Goal: Task Accomplishment & Management: Use online tool/utility

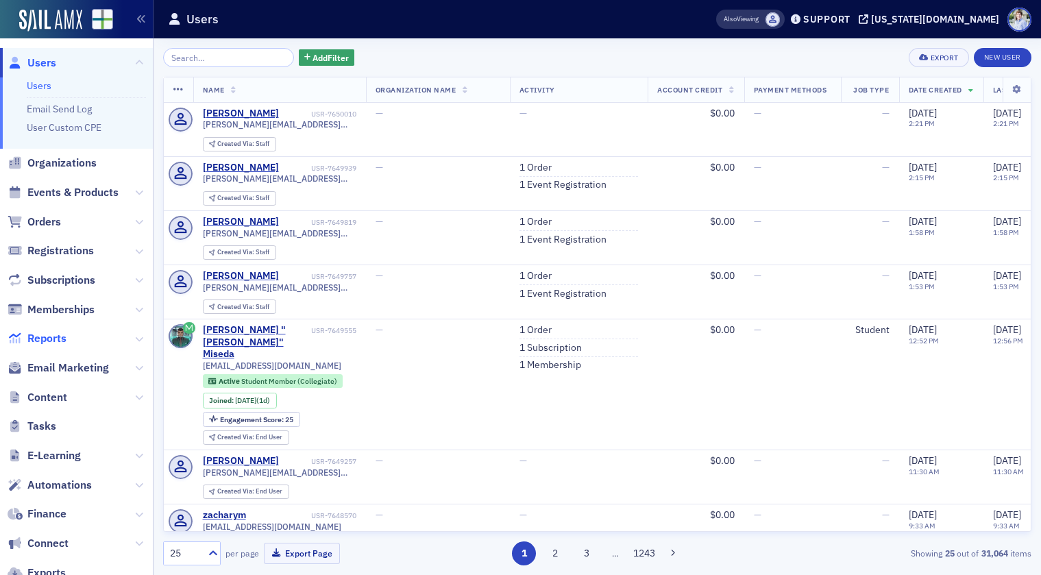
click at [43, 336] on span "Reports" at bounding box center [46, 338] width 39 height 15
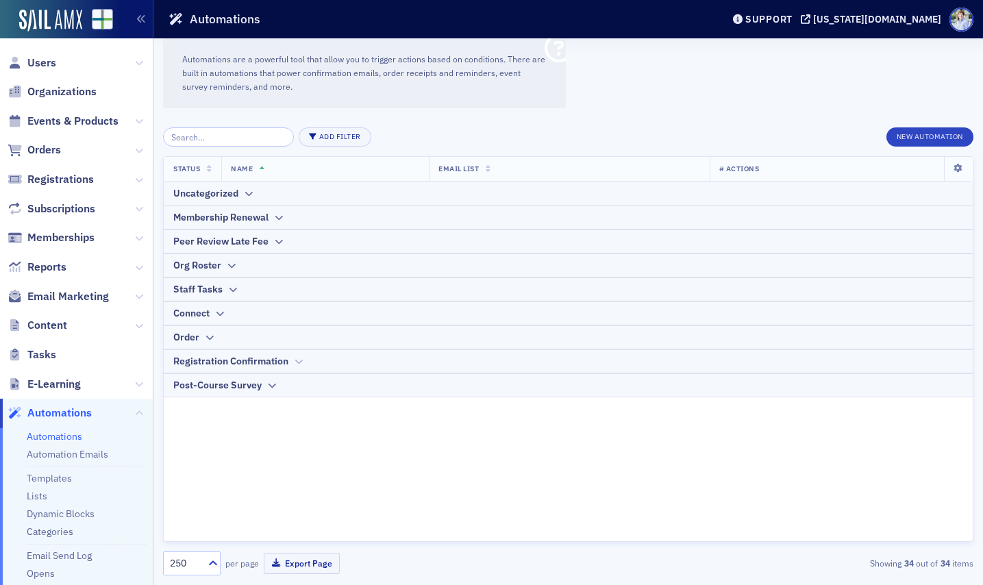
click at [223, 357] on div "Registration Confirmation" at bounding box center [230, 361] width 115 height 14
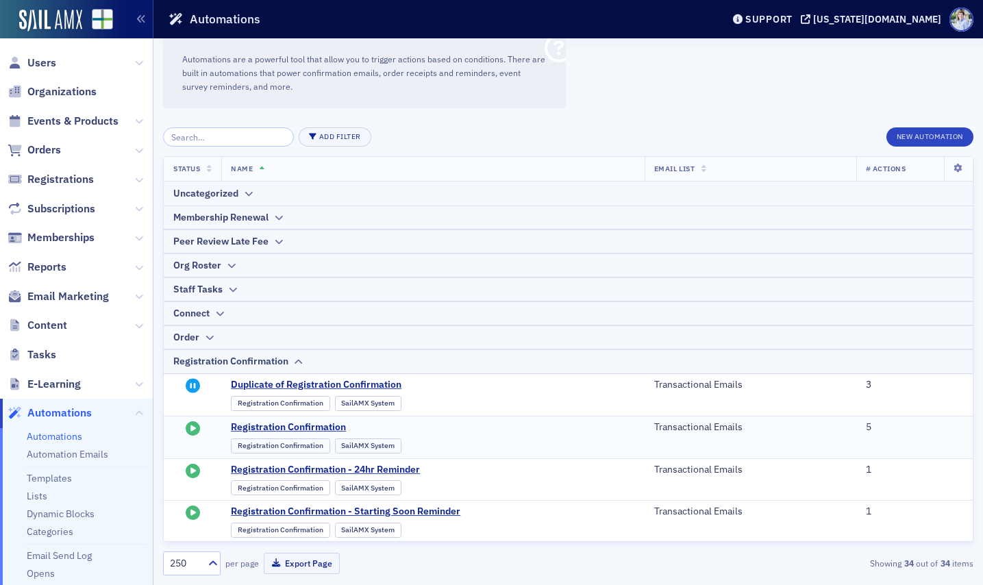
scroll to position [25, 0]
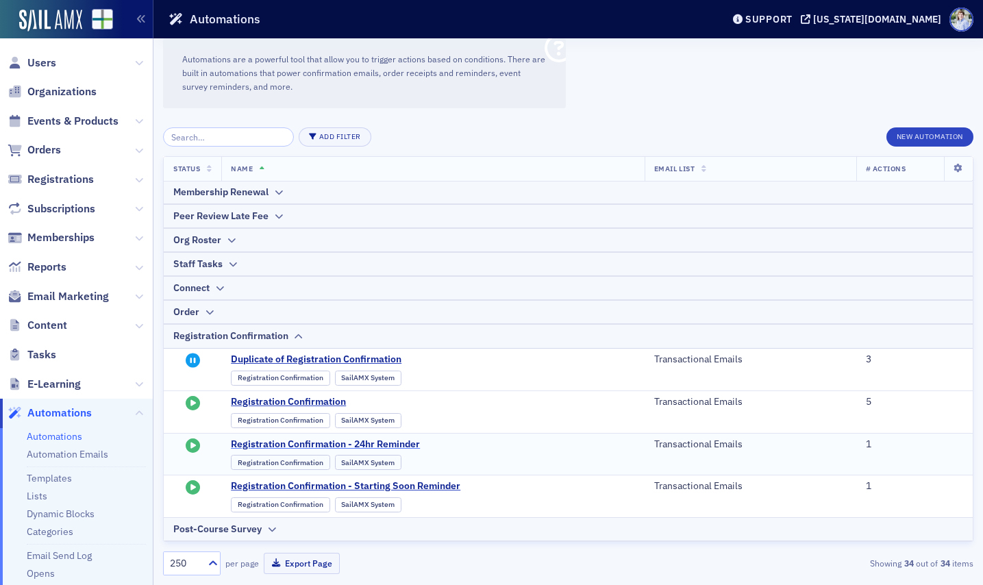
click at [328, 441] on span "Registration Confirmation - 24hr Reminder" at bounding box center [365, 444] width 269 height 12
click at [396, 448] on span "Registration Confirmation - 24hr Reminder" at bounding box center [365, 444] width 269 height 12
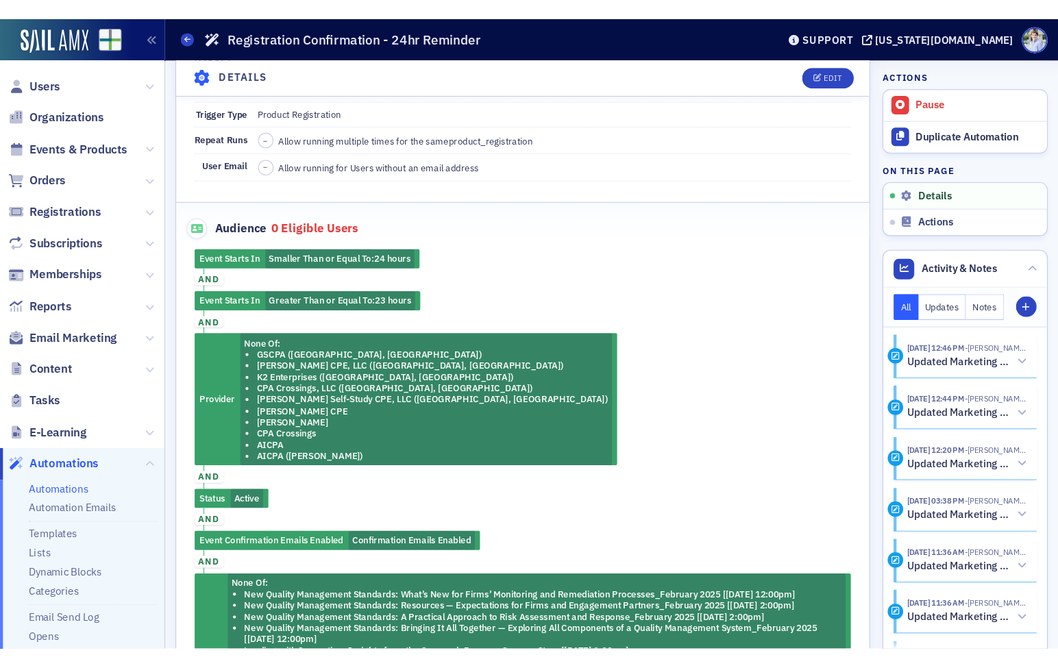
scroll to position [388, 0]
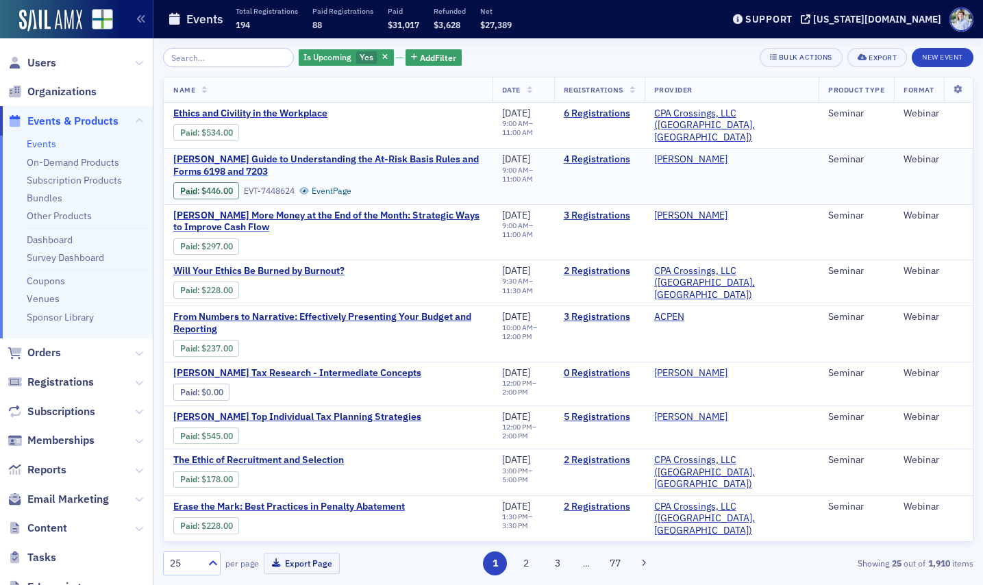
click at [221, 153] on span "Surgent's Guide to Understanding the At‑Risk Basis Rules and Forms 6198 and 7203" at bounding box center [328, 165] width 310 height 24
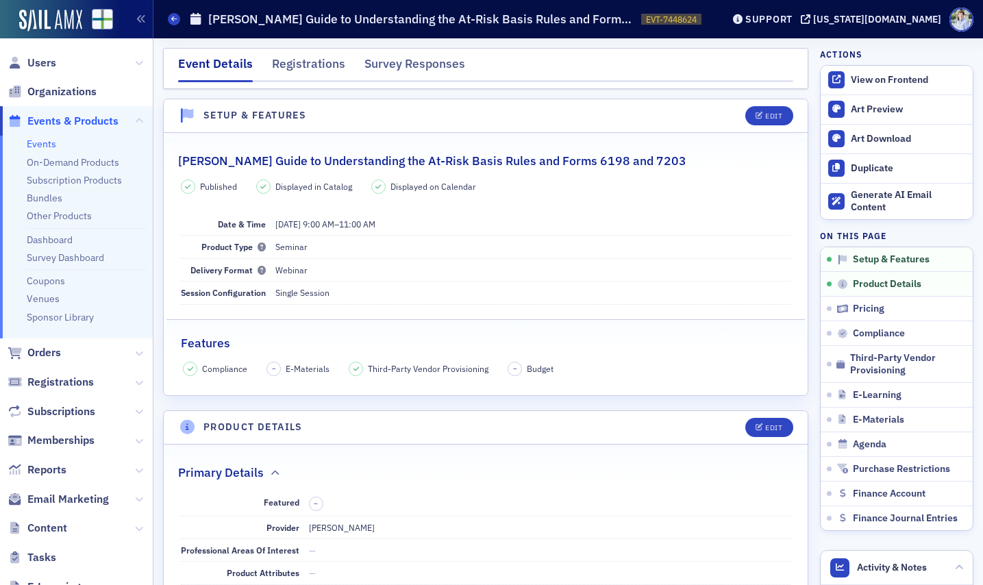
scroll to position [910, 0]
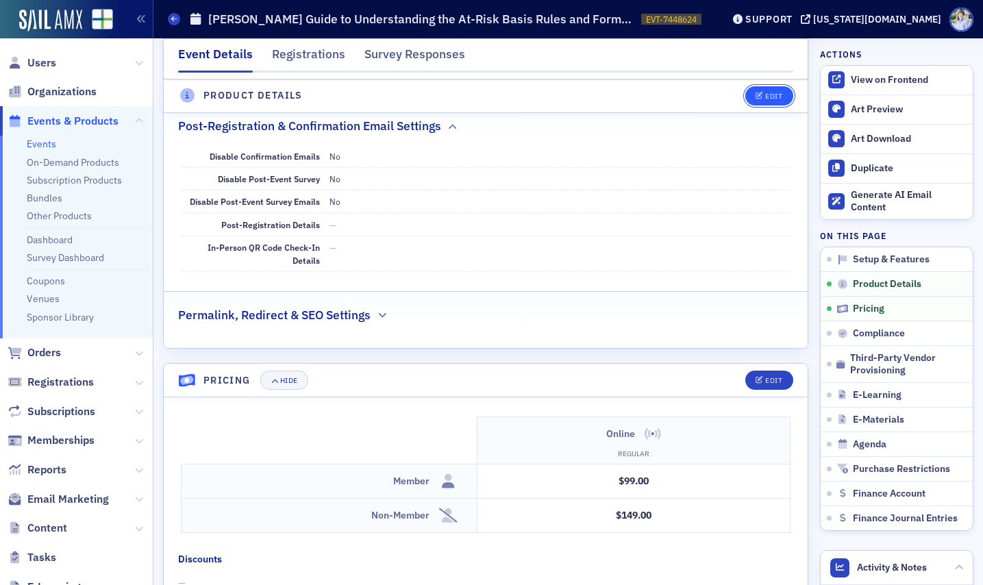
click at [780, 92] on div "Edit" at bounding box center [773, 96] width 17 height 8
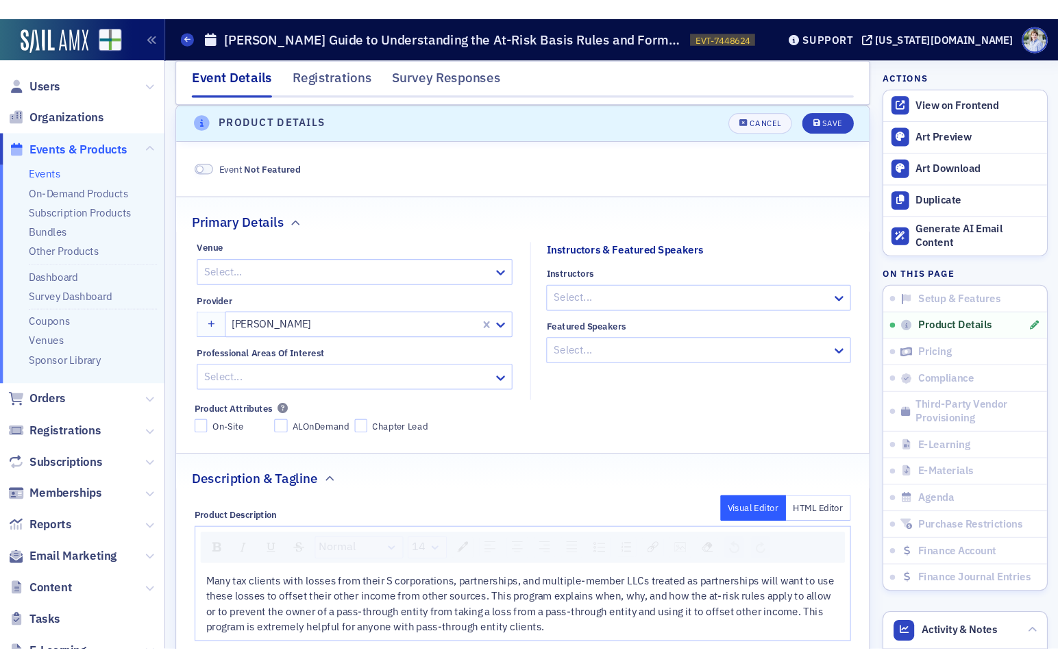
scroll to position [1163, 0]
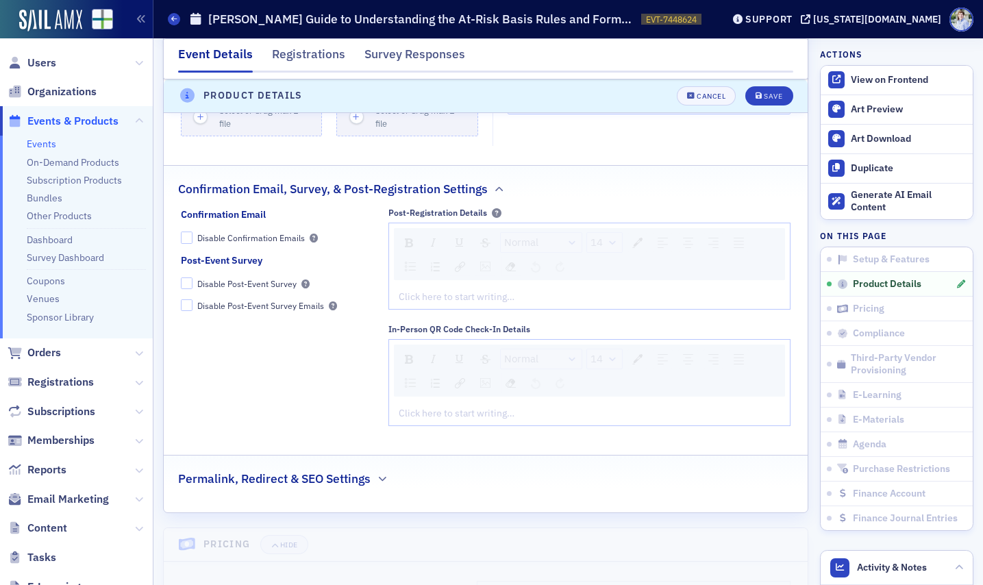
drag, startPoint x: 257, startPoint y: 243, endPoint x: 258, endPoint y: 236, distance: 7.6
click at [257, 243] on fieldset "Confirmation Email Disable Confirmation Emails" at bounding box center [278, 231] width 194 height 46
click at [258, 236] on div "Disable Confirmation Emails" at bounding box center [251, 238] width 108 height 12
click at [193, 236] on input "Disable Confirmation Emails" at bounding box center [187, 238] width 12 height 12
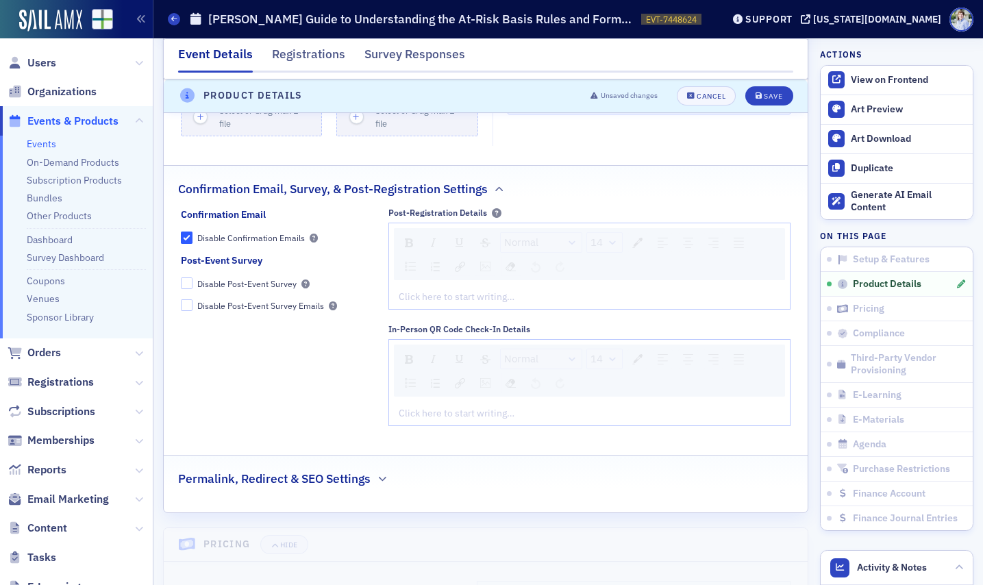
click at [245, 236] on div "Disable Confirmation Emails" at bounding box center [251, 238] width 108 height 12
click at [193, 236] on input "Disable Confirmation Emails" at bounding box center [187, 238] width 12 height 12
checkbox input "false"
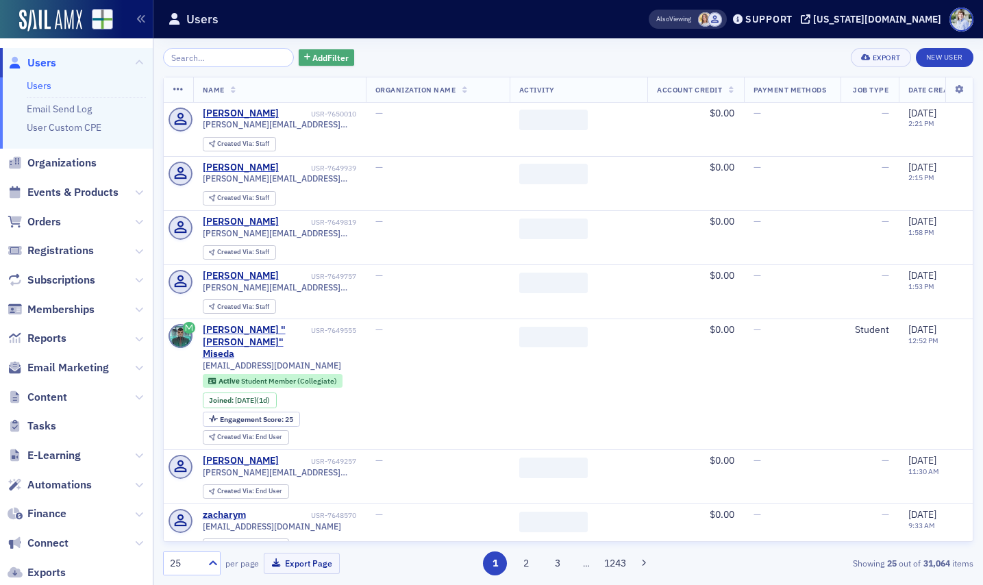
click at [312, 60] on span "Add Filter" at bounding box center [330, 57] width 36 height 12
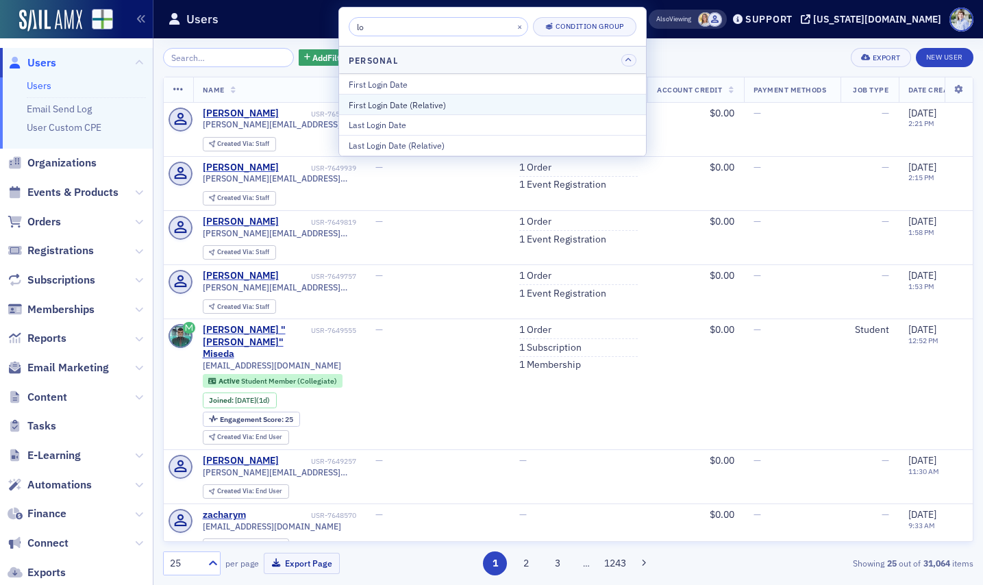
type input "lo"
click at [456, 110] on div "First Login Date (Relative)" at bounding box center [493, 105] width 288 height 12
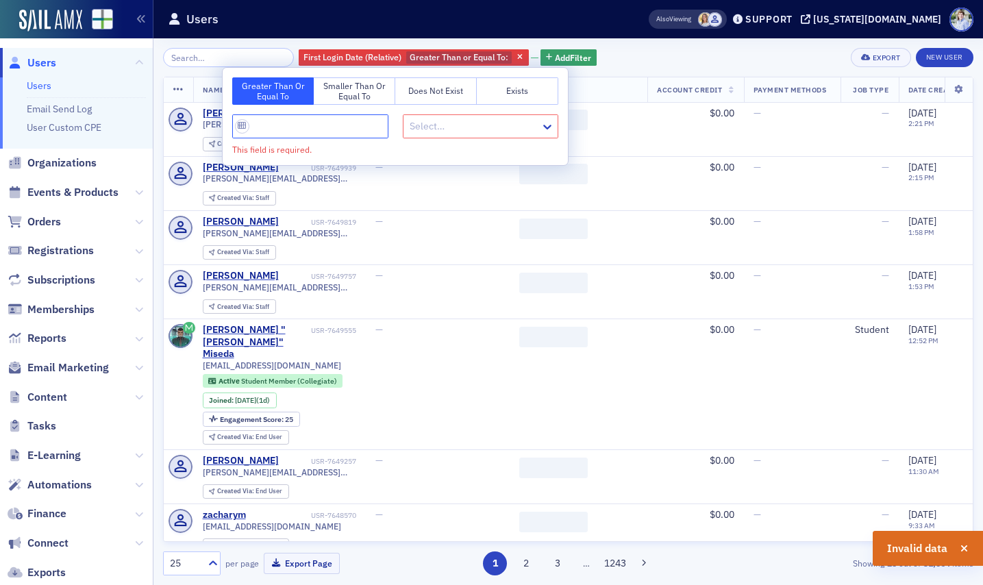
click at [287, 129] on input "This field is required." at bounding box center [310, 126] width 156 height 24
click at [319, 100] on button "Smaller Than or Equal To" at bounding box center [355, 90] width 82 height 27
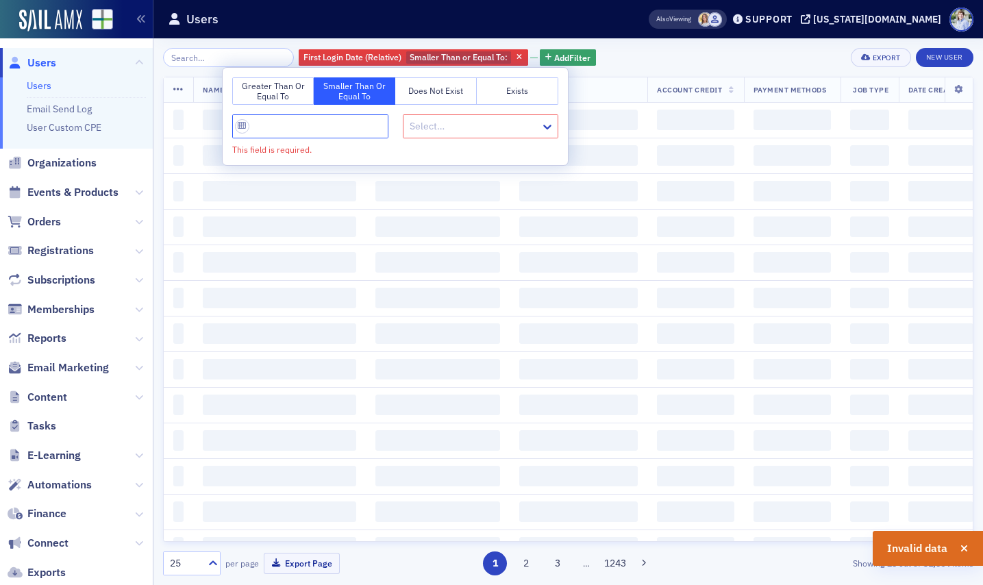
click at [301, 125] on input "This field is required." at bounding box center [310, 126] width 156 height 24
click at [445, 138] on div "Select…" at bounding box center [481, 126] width 156 height 24
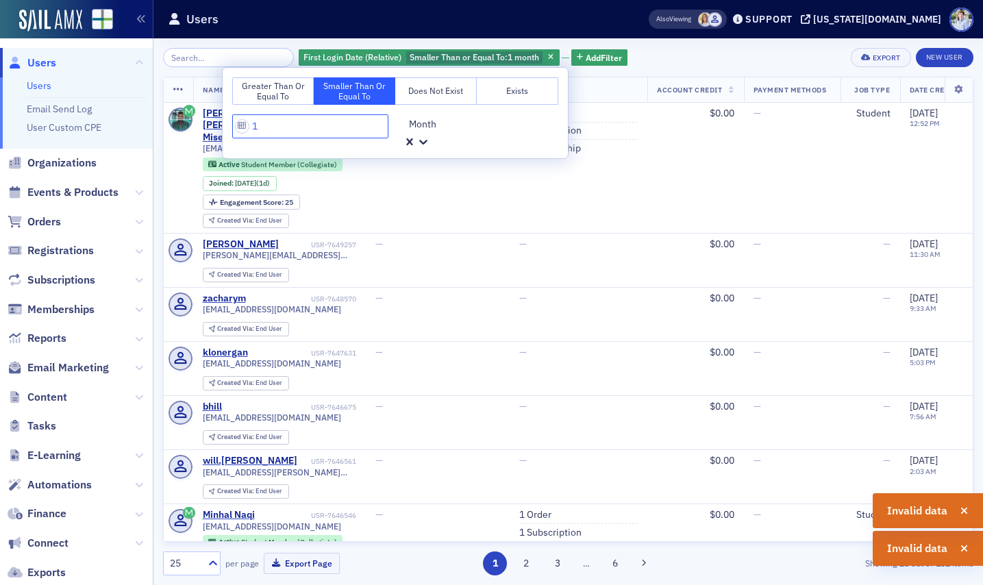
click at [284, 119] on input "1" at bounding box center [310, 126] width 156 height 24
drag, startPoint x: 262, startPoint y: 127, endPoint x: 241, endPoint y: 127, distance: 21.2
click at [241, 127] on input "1" at bounding box center [310, 126] width 156 height 24
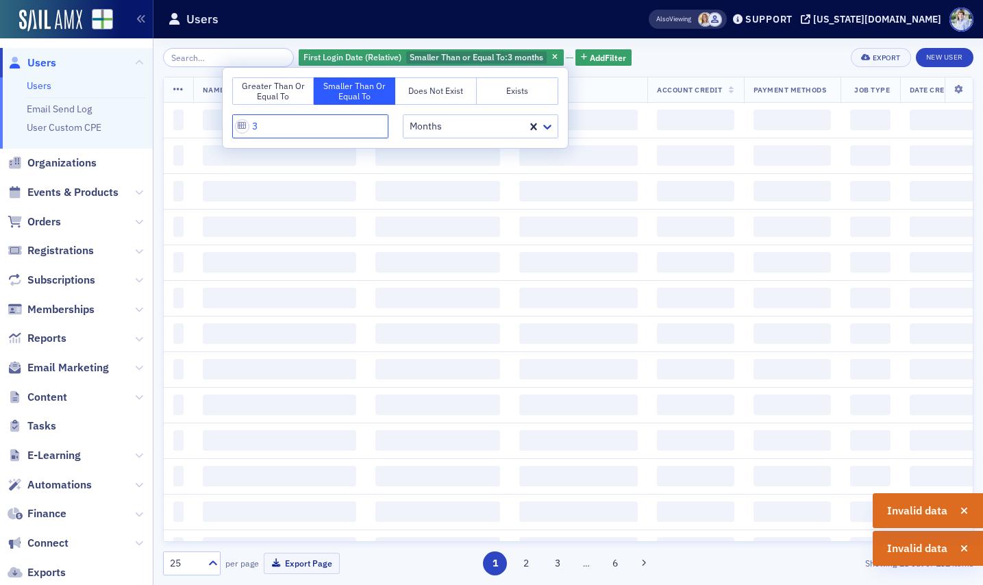
type input "3"
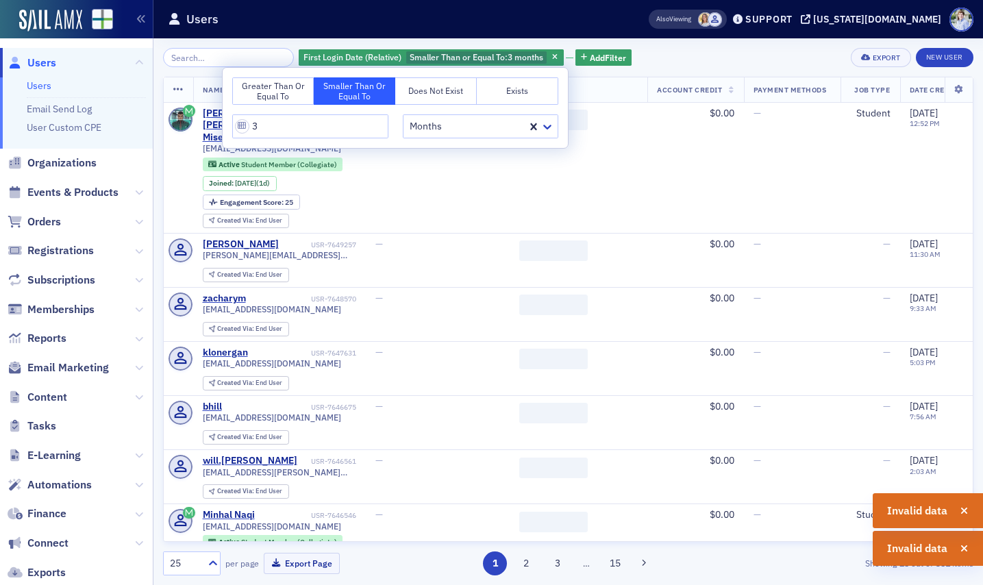
drag, startPoint x: 393, startPoint y: 18, endPoint x: 549, endPoint y: 46, distance: 158.6
click at [395, 19] on div "Users" at bounding box center [387, 19] width 438 height 26
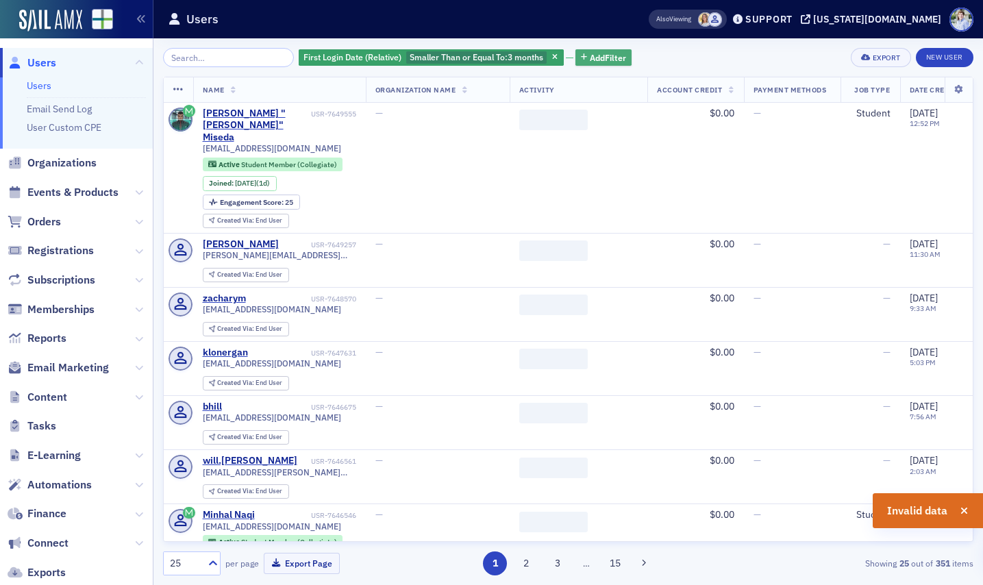
click at [590, 58] on span "Add Filter" at bounding box center [608, 57] width 36 height 12
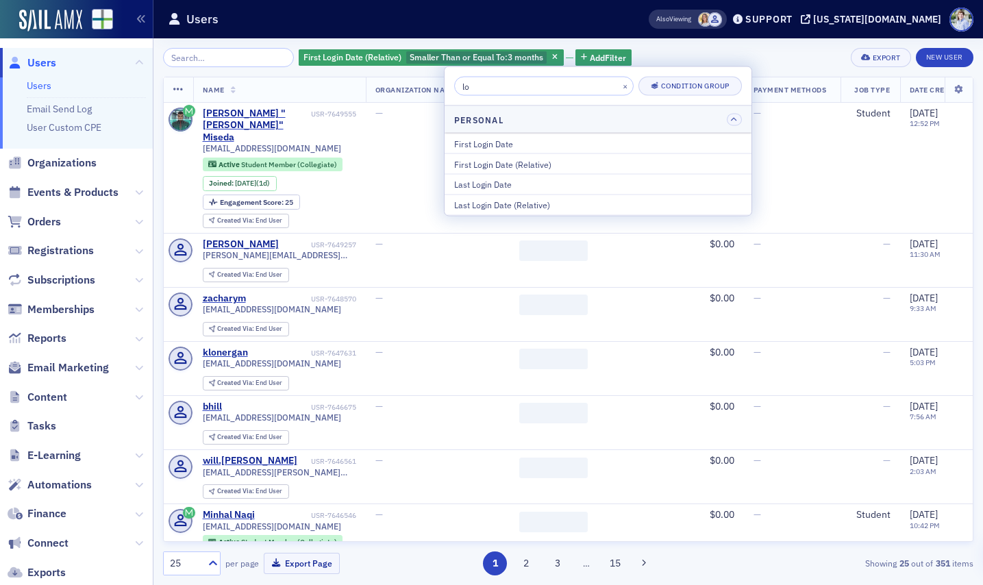
click at [512, 82] on input "lo" at bounding box center [544, 86] width 180 height 19
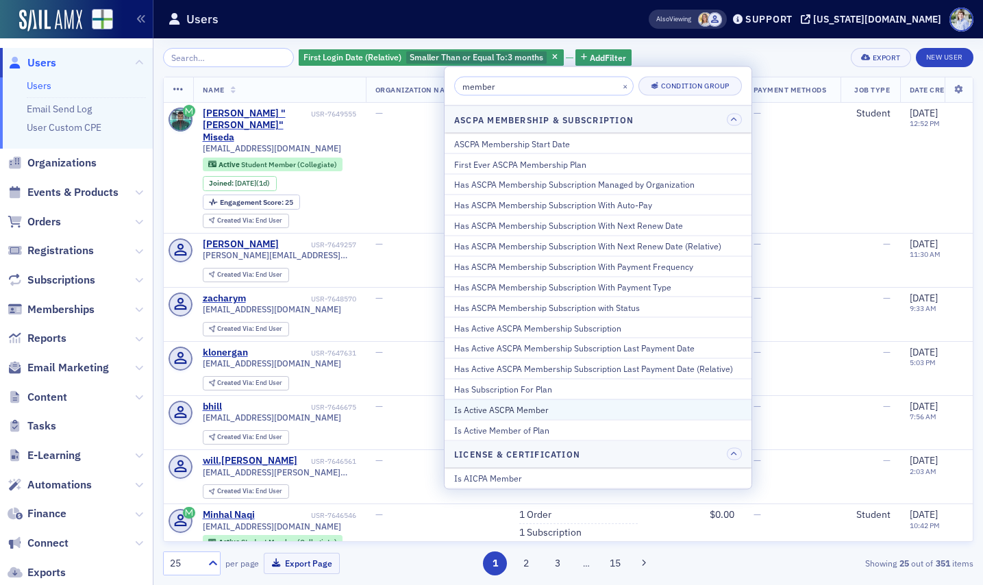
type input "member"
click at [544, 410] on div "Is Active ASCPA Member" at bounding box center [598, 410] width 288 height 12
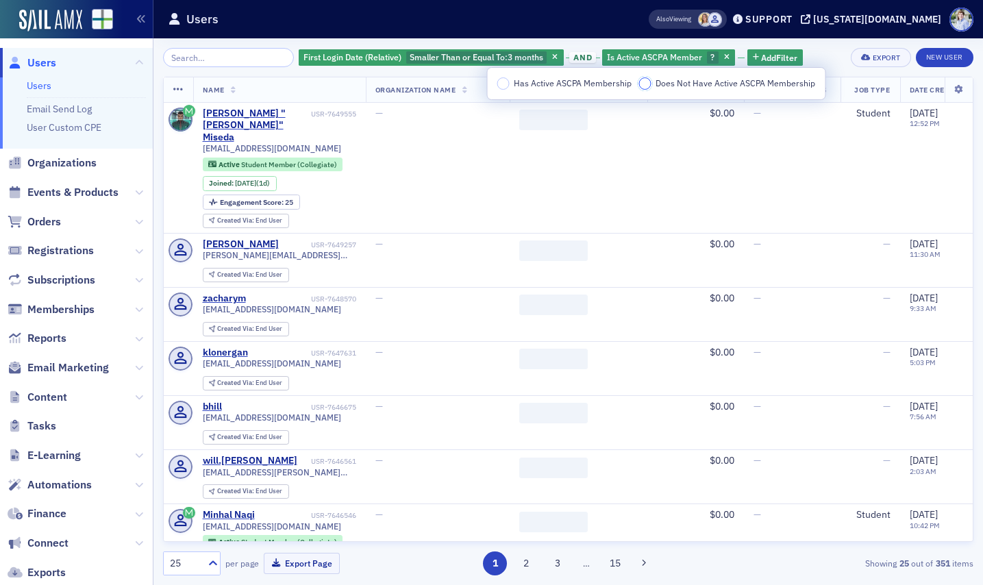
click at [646, 85] on input "Does Not Have Active ASCPA Membership" at bounding box center [645, 83] width 12 height 12
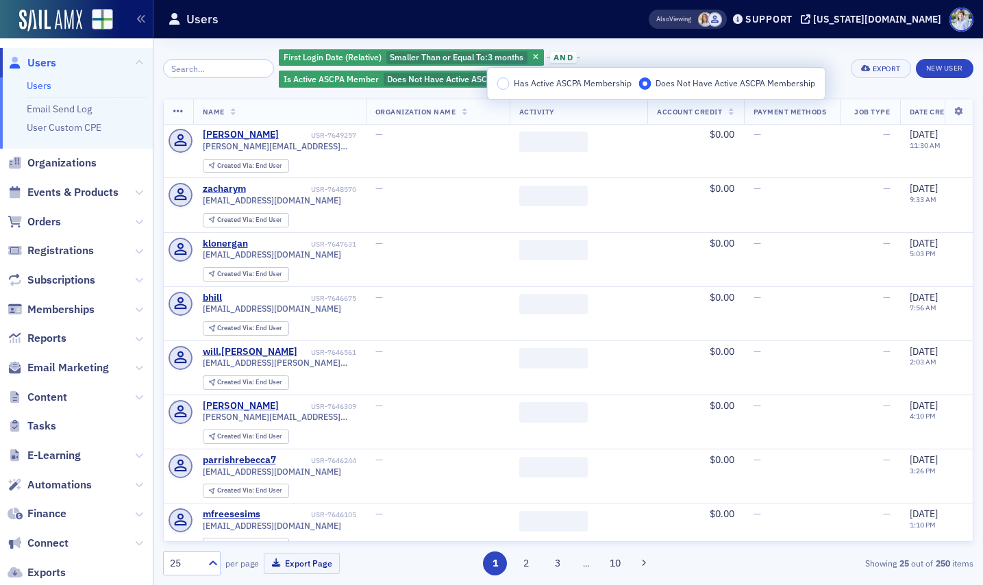
click at [626, 37] on header "Users Also Viewing Support alabama.cpa" at bounding box center [568, 19] width 830 height 38
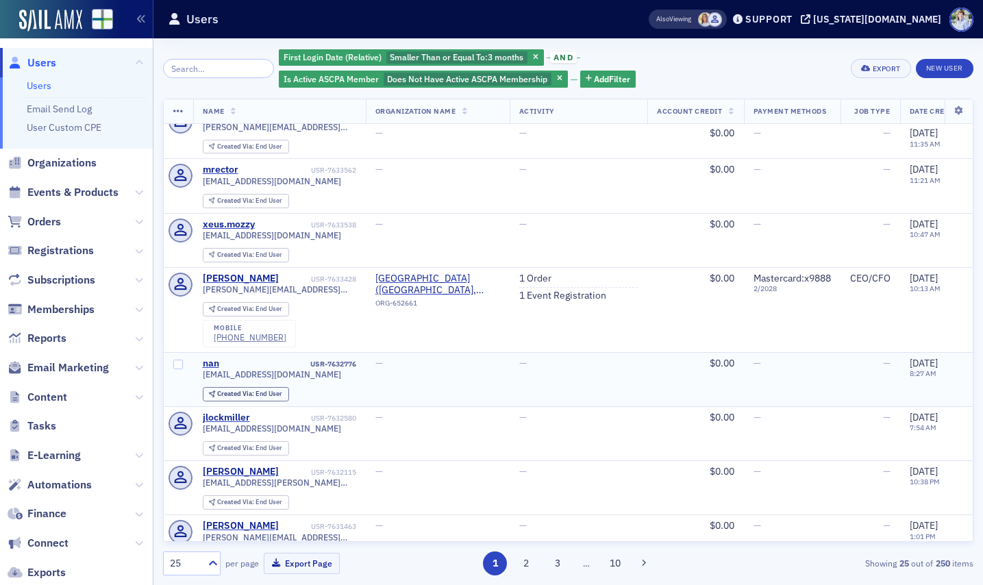
scroll to position [968, 0]
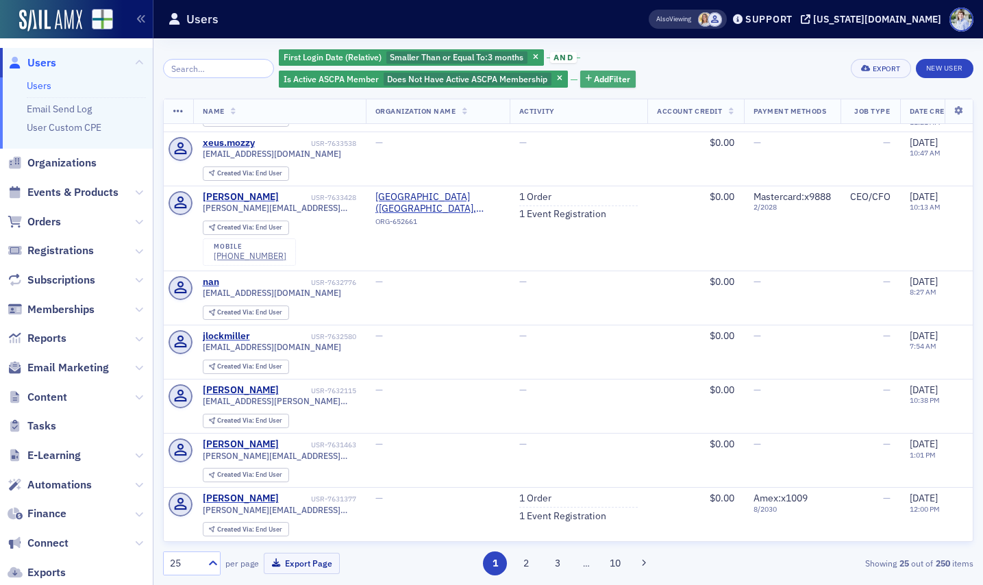
click at [594, 79] on span "Add Filter" at bounding box center [612, 79] width 36 height 12
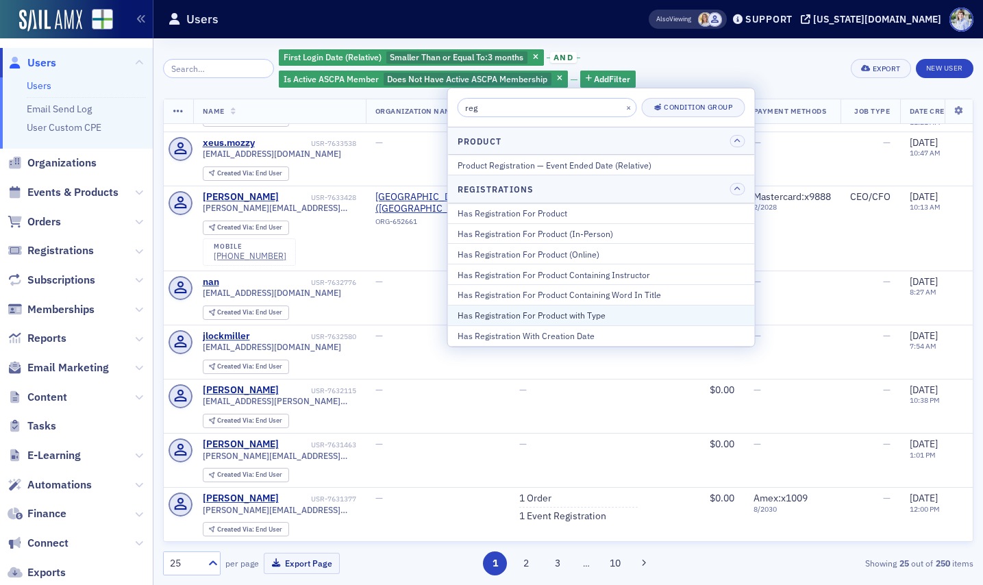
type input "reg"
click at [680, 311] on div "Has Registration For Product with Type" at bounding box center [602, 315] width 288 height 12
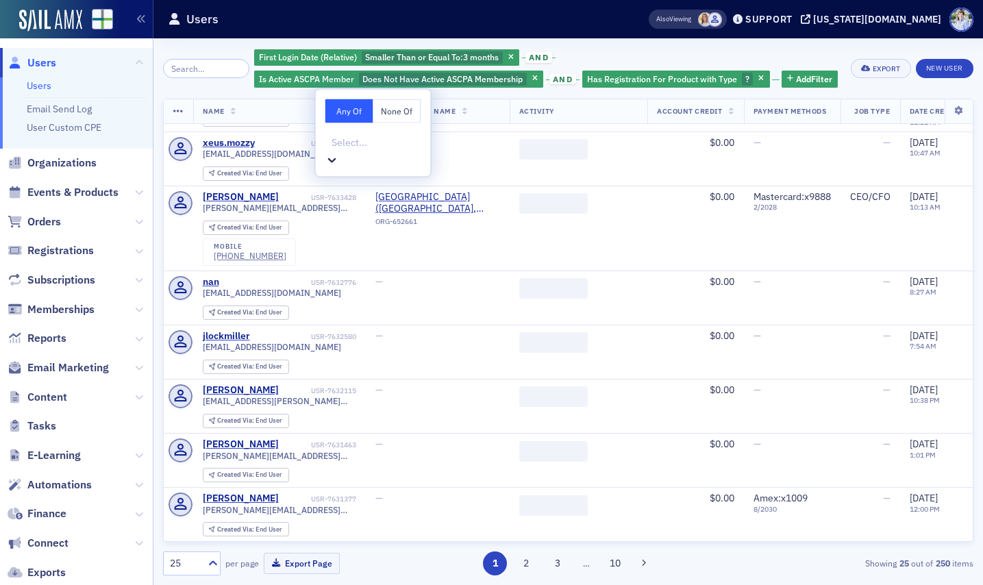
click at [399, 142] on div at bounding box center [375, 142] width 90 height 17
type input "se"
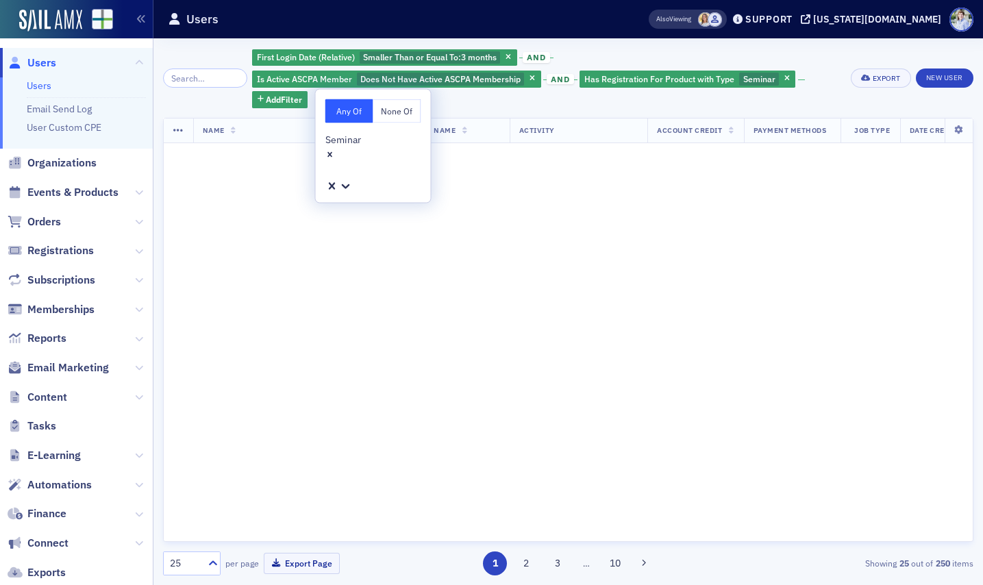
scroll to position [1842, 0]
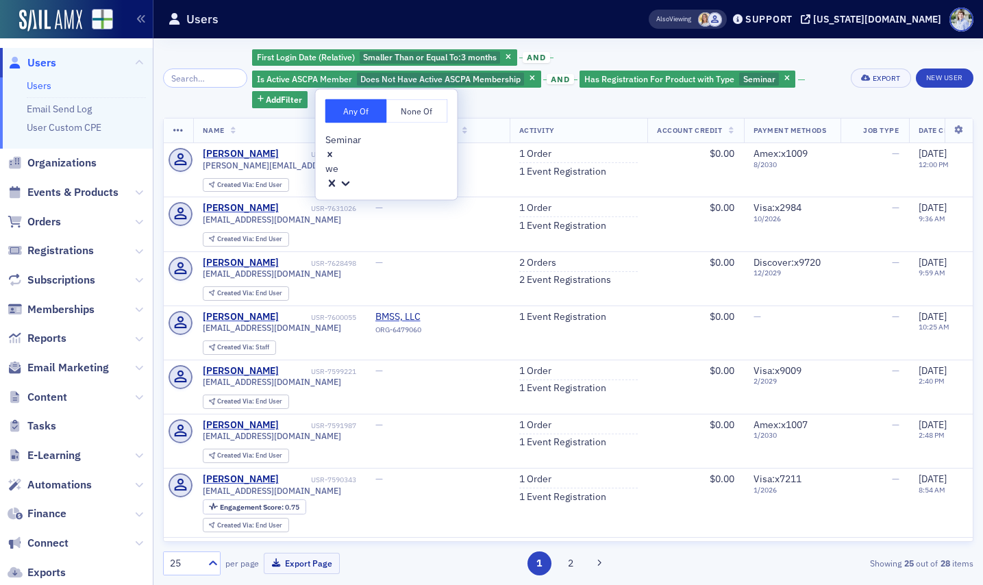
type input "we"
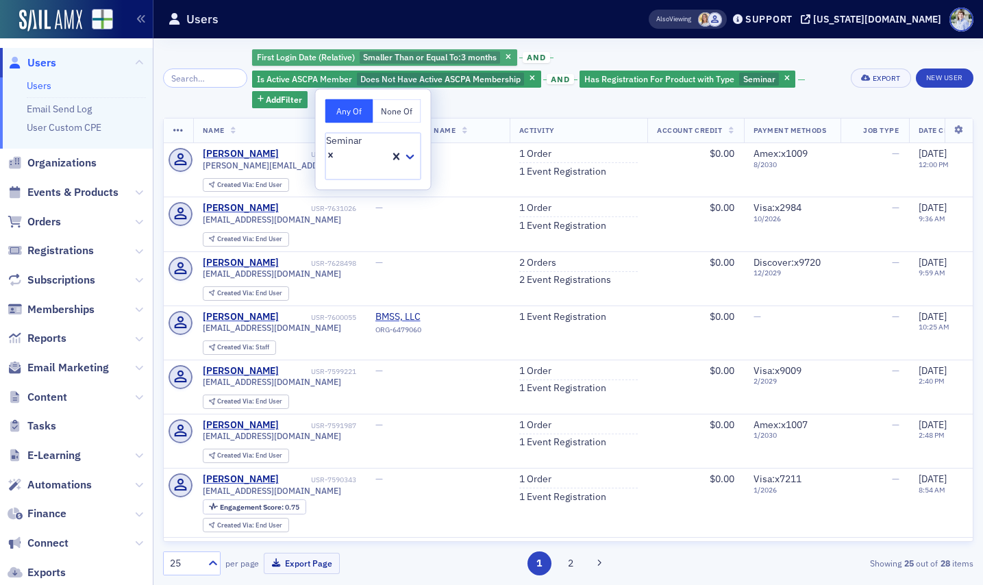
drag, startPoint x: 312, startPoint y: 31, endPoint x: 319, endPoint y: 64, distance: 34.4
click at [312, 31] on div "Users" at bounding box center [387, 19] width 438 height 26
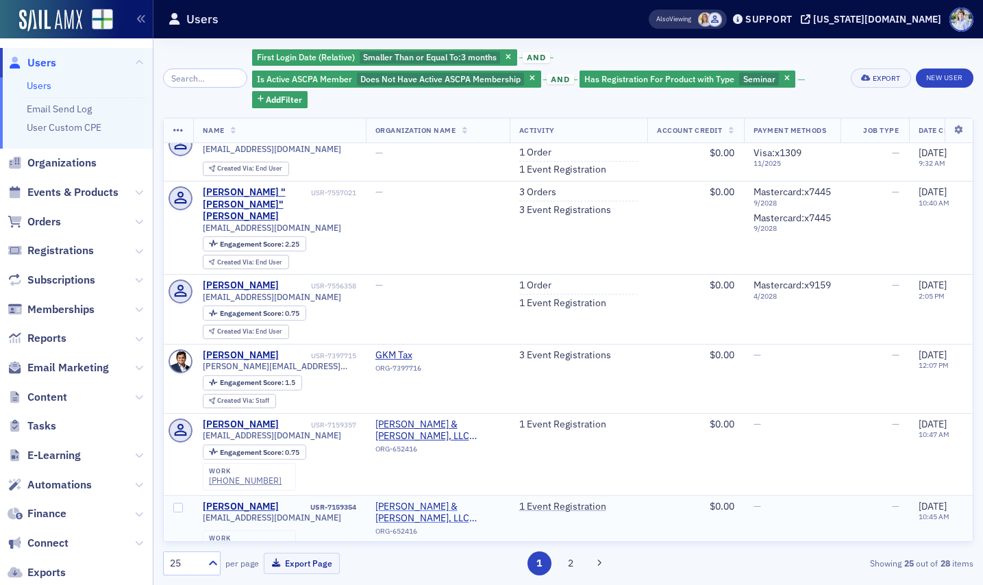
scroll to position [1217, 0]
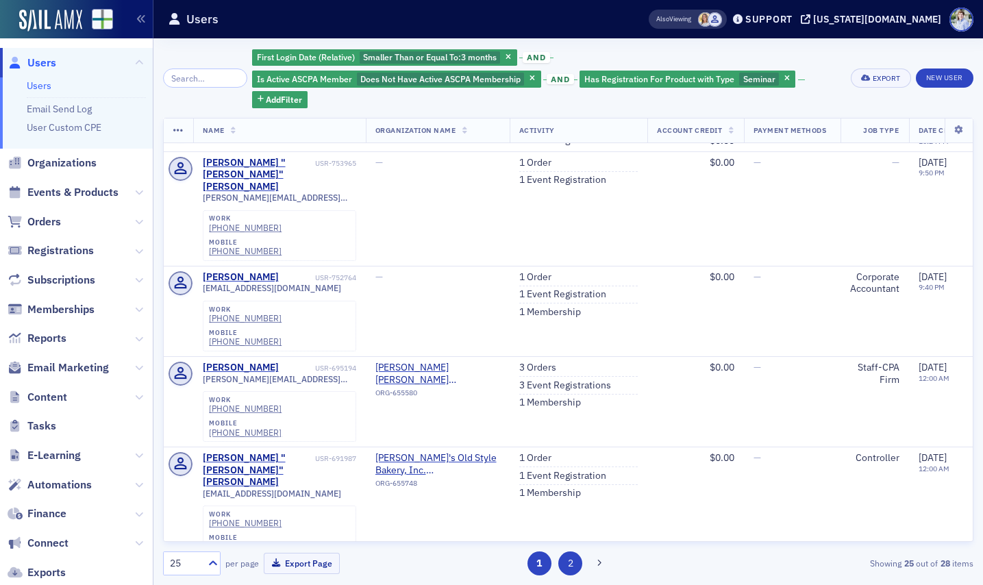
click at [571, 562] on button "2" at bounding box center [570, 564] width 24 height 24
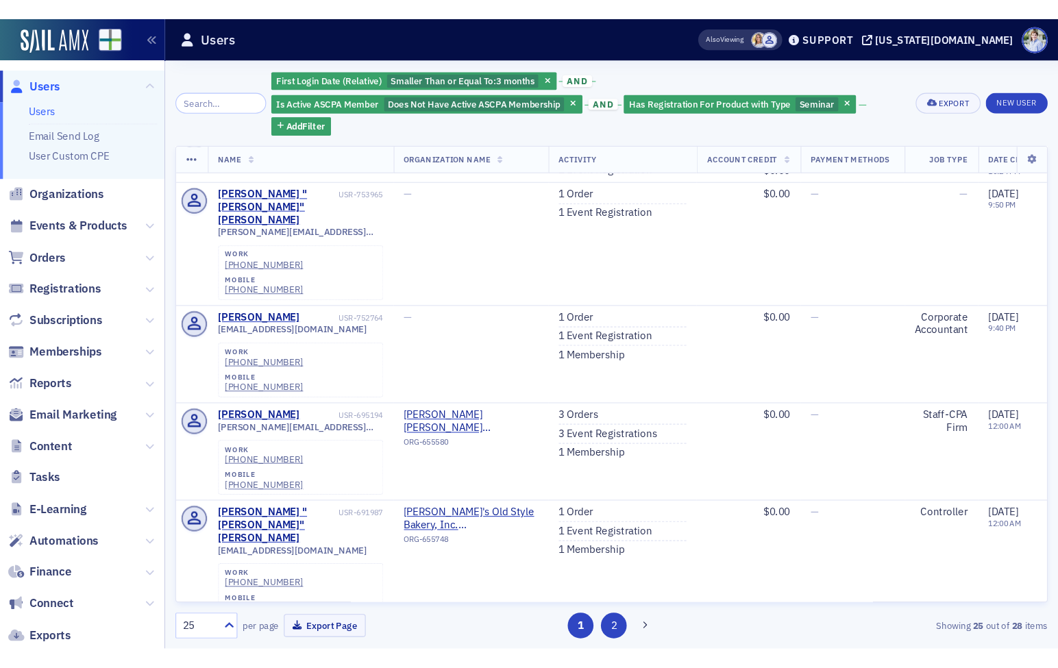
scroll to position [0, 0]
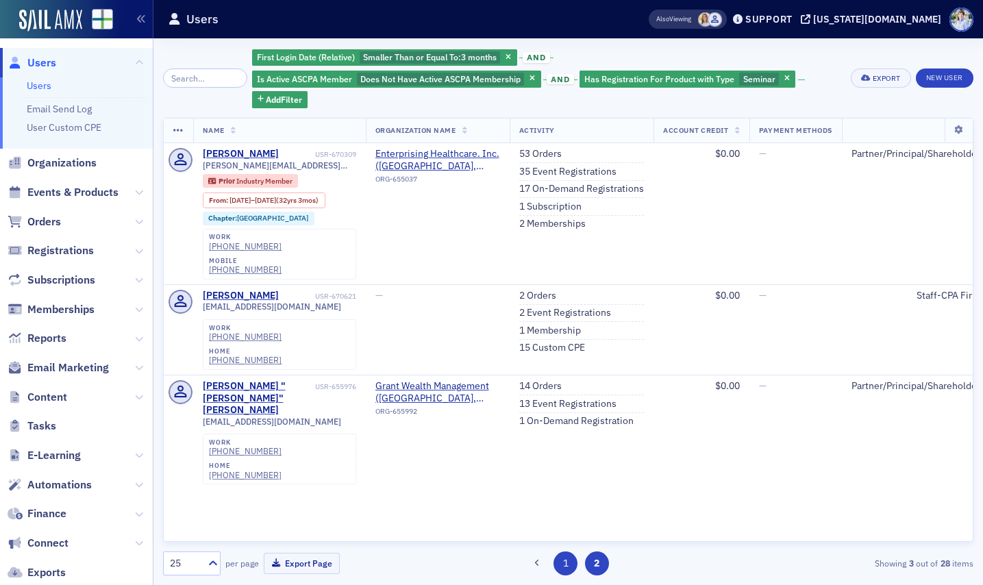
click at [562, 562] on button "1" at bounding box center [566, 564] width 24 height 24
